Goal: Navigation & Orientation: Find specific page/section

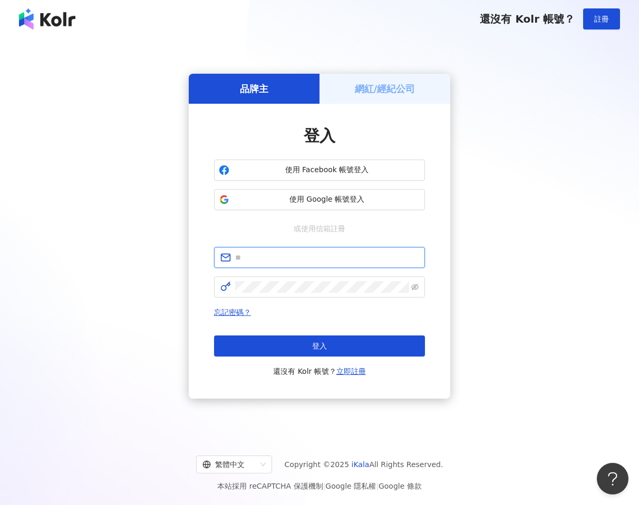
click at [299, 263] on span at bounding box center [319, 257] width 211 height 21
click at [318, 257] on input "text" at bounding box center [326, 258] width 183 height 12
type input "**********"
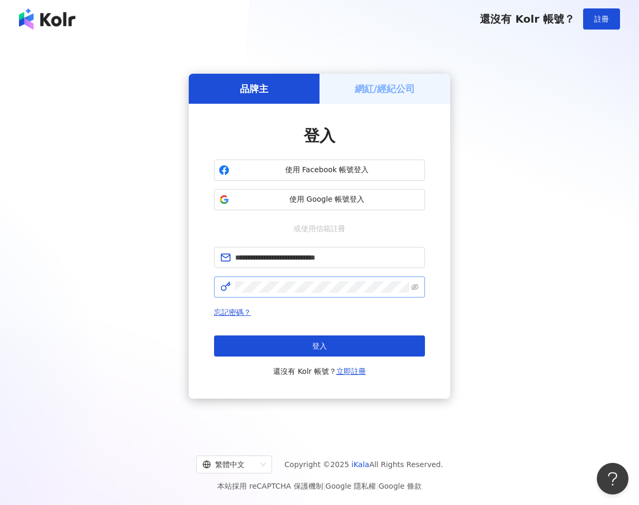
click at [306, 295] on span at bounding box center [319, 287] width 211 height 21
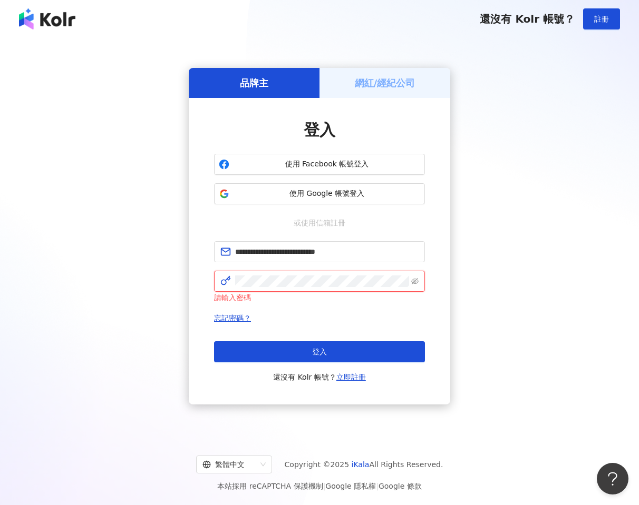
click button "登入" at bounding box center [319, 351] width 211 height 21
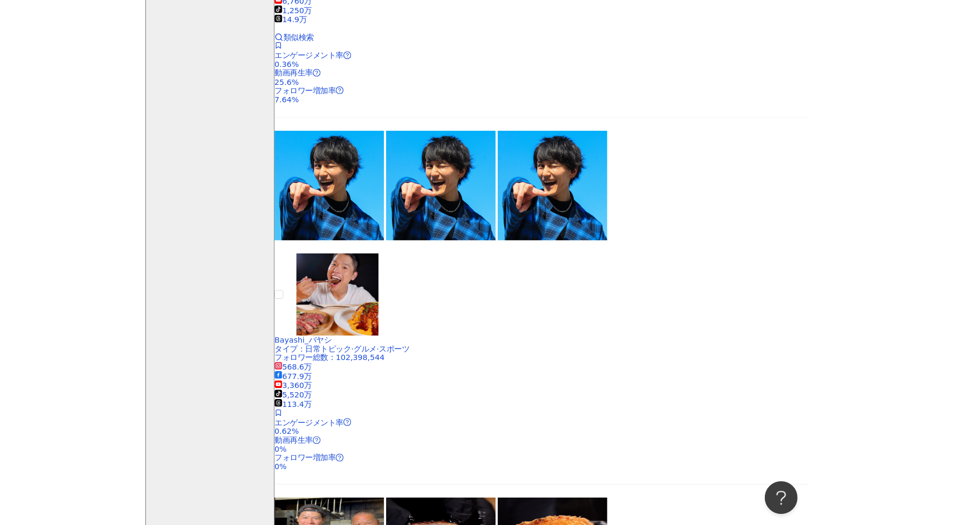
scroll to position [340, 0]
